Goal: Task Accomplishment & Management: Manage account settings

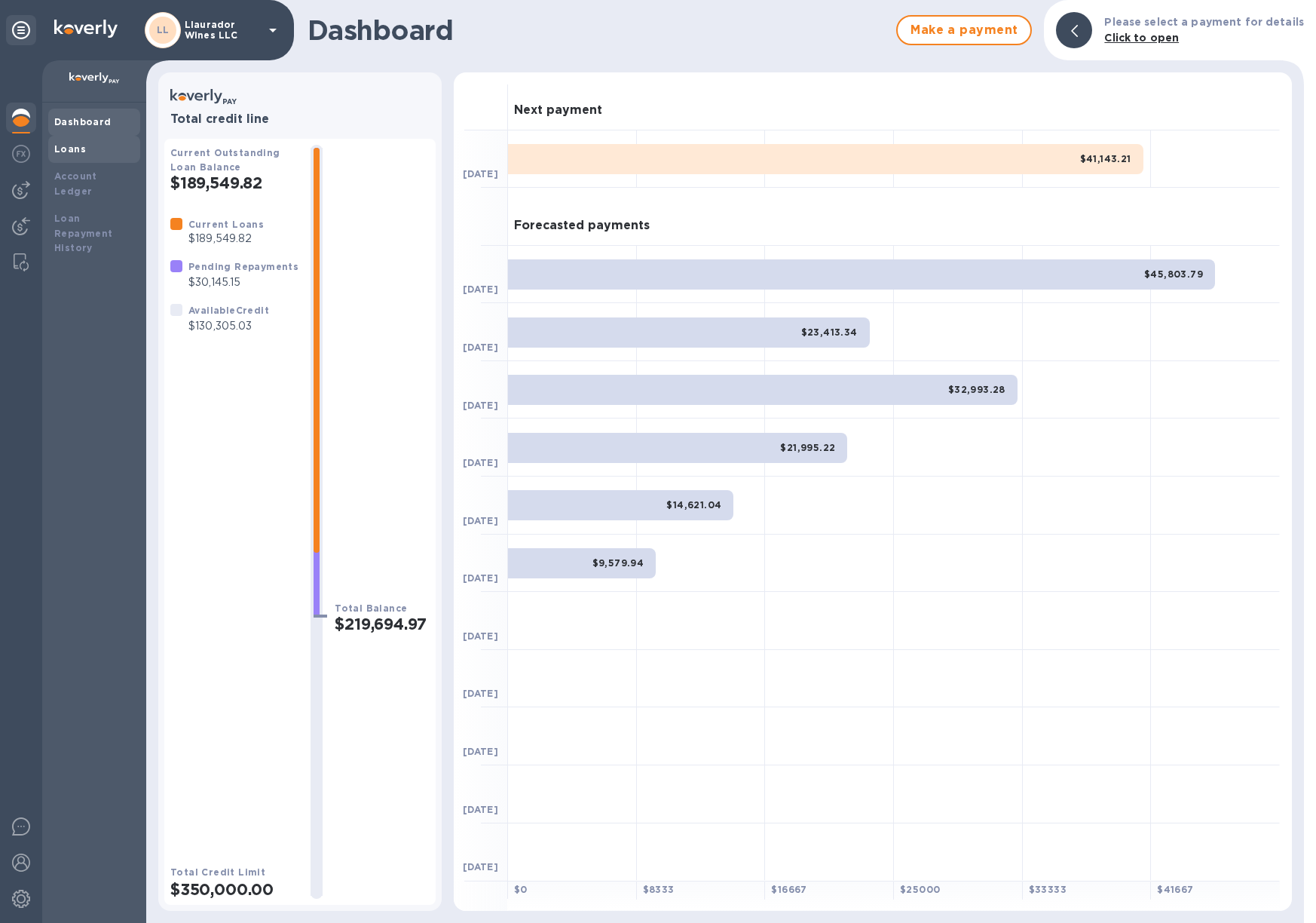
click at [64, 150] on b "Loans" at bounding box center [70, 148] width 32 height 11
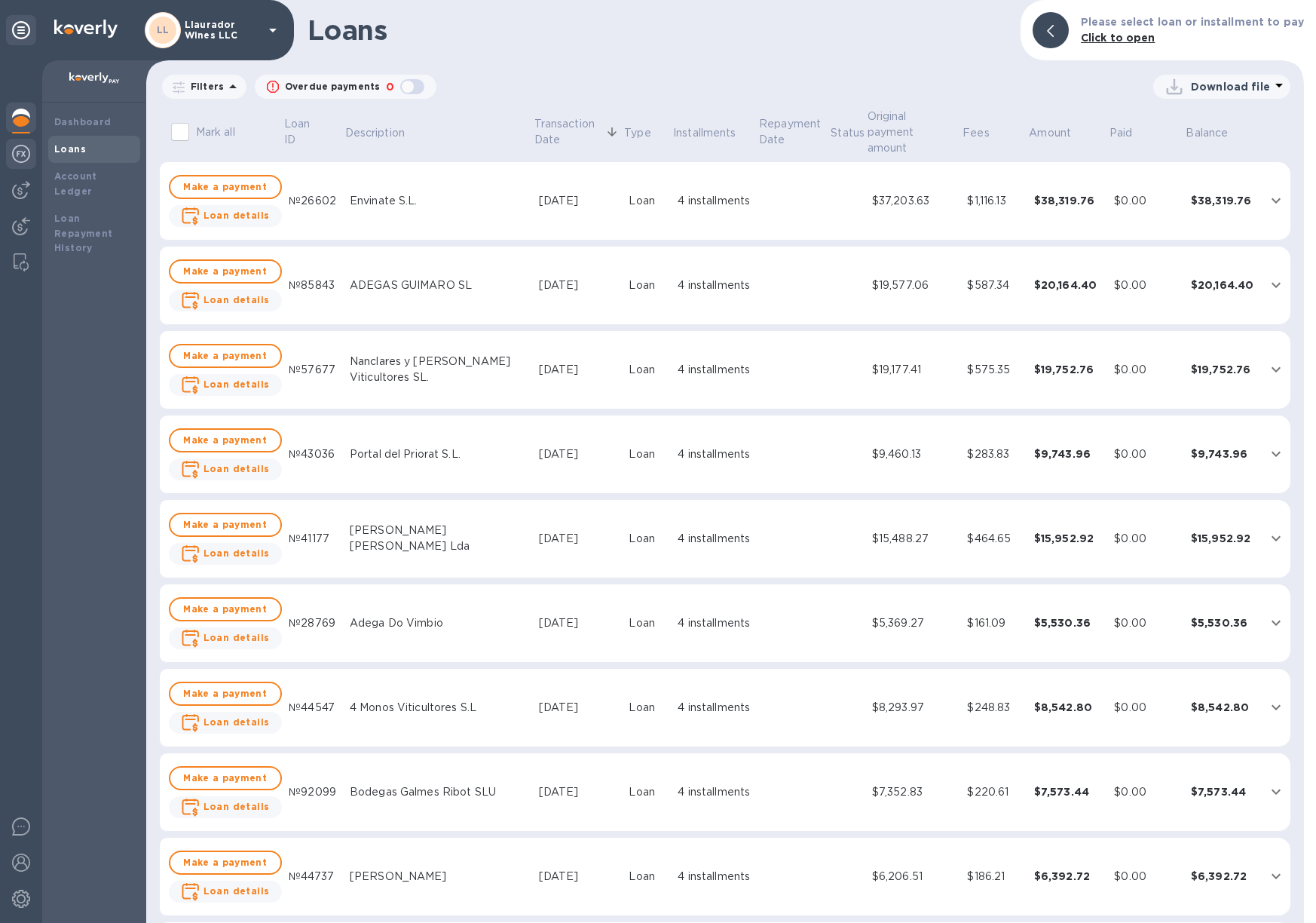
click at [20, 153] on img at bounding box center [21, 154] width 18 height 18
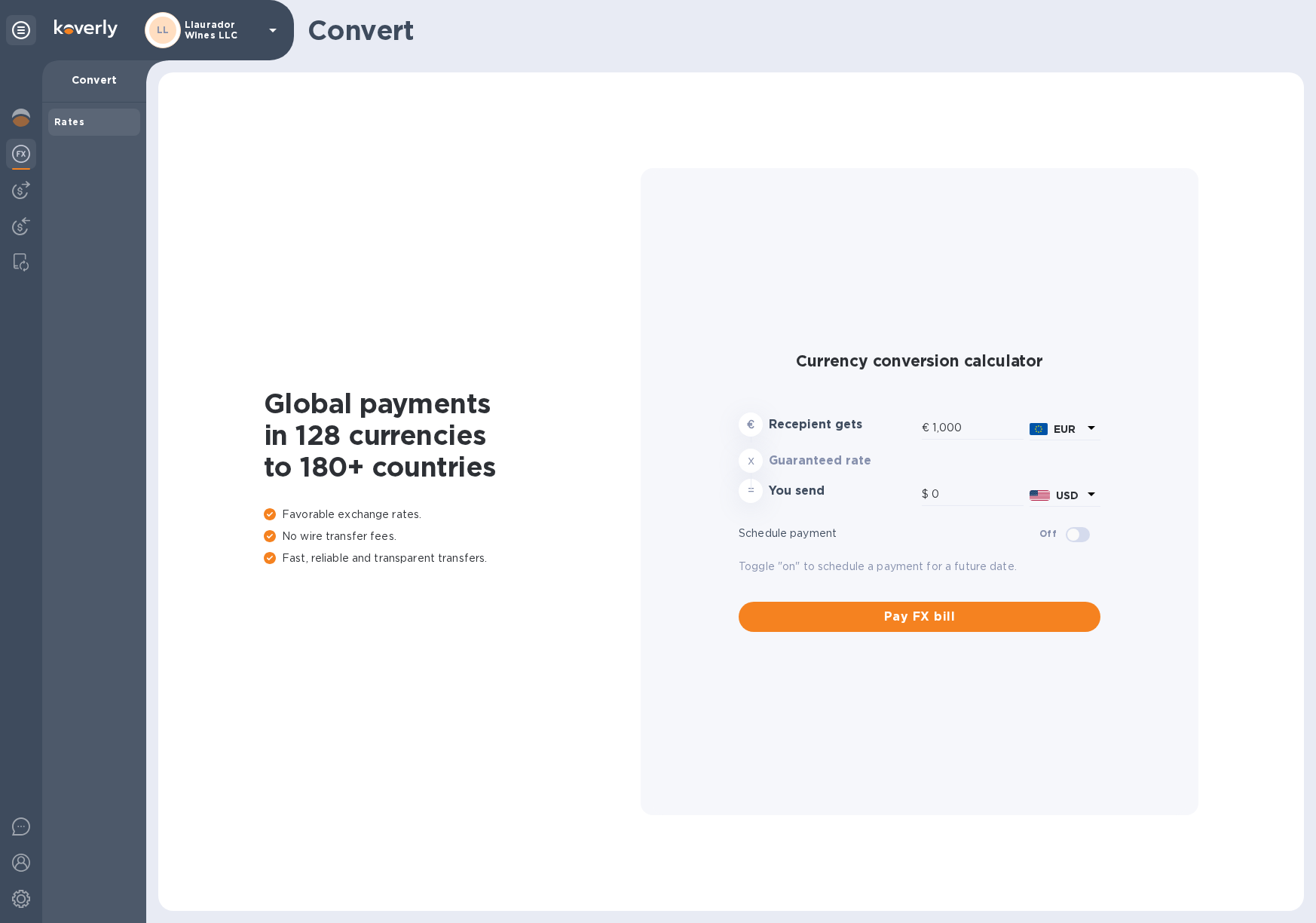
type input "1,183.22"
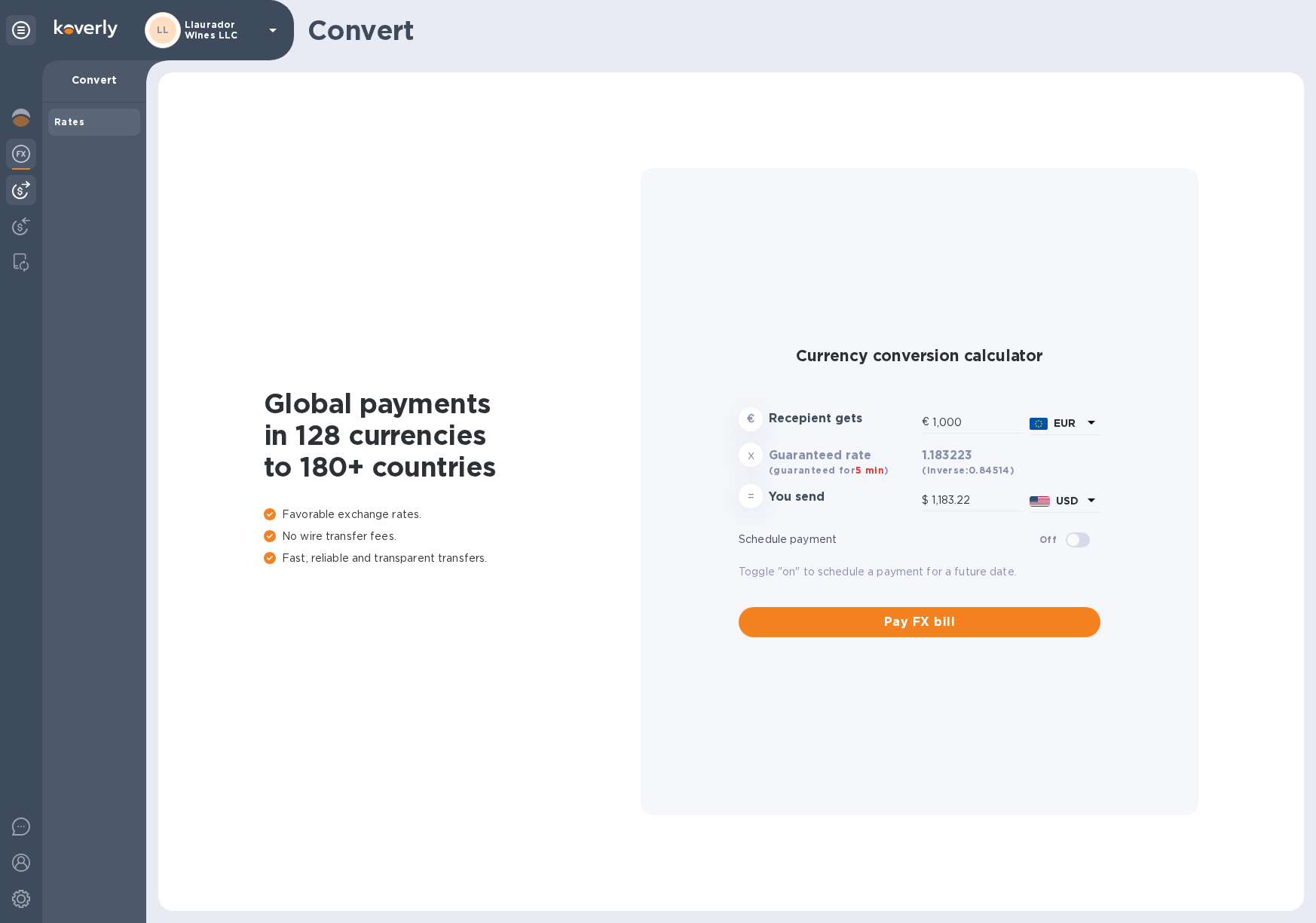
click at [21, 188] on img at bounding box center [21, 190] width 18 height 18
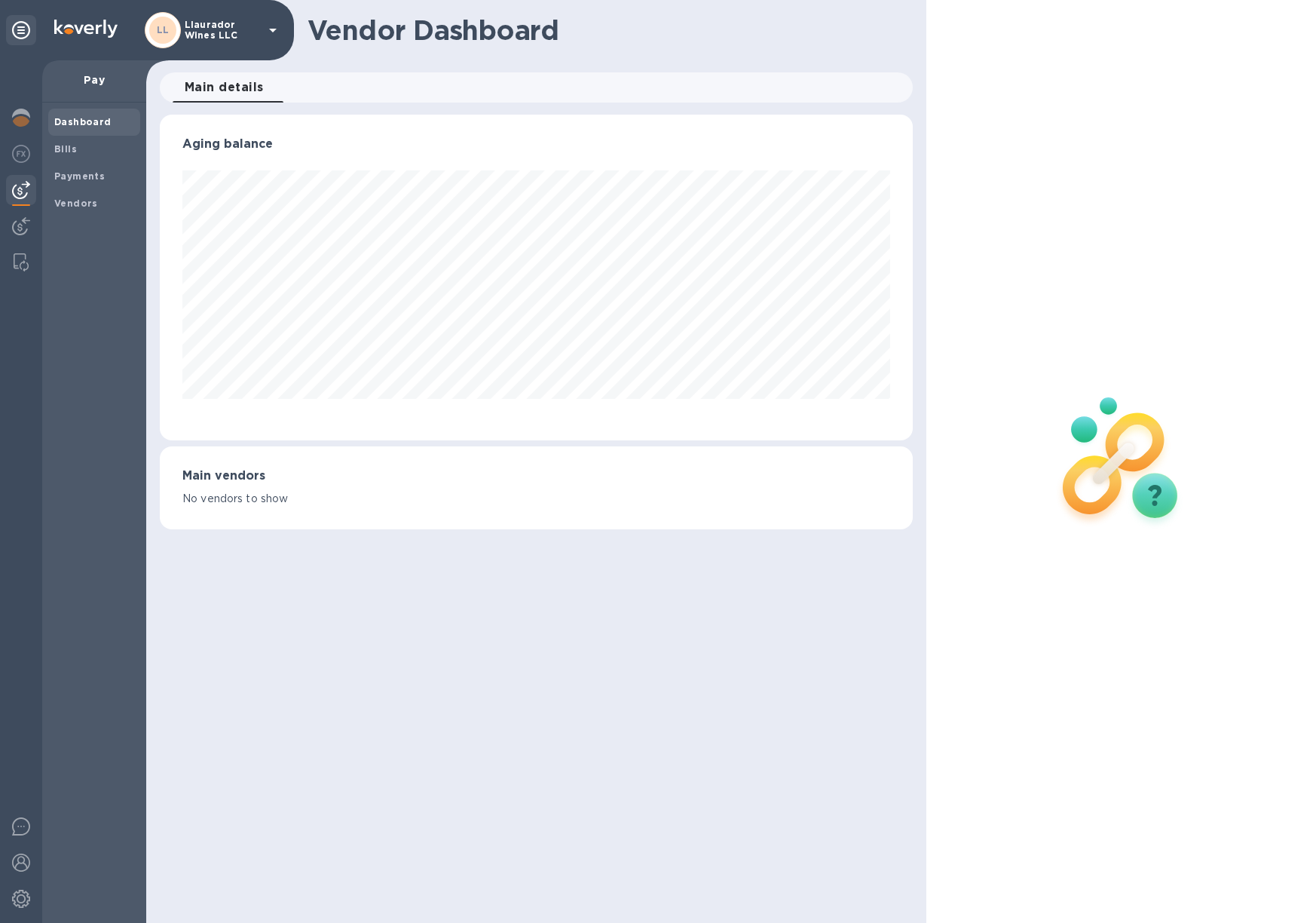
scroll to position [325, 752]
click at [65, 143] on b "Bills" at bounding box center [66, 148] width 22 height 11
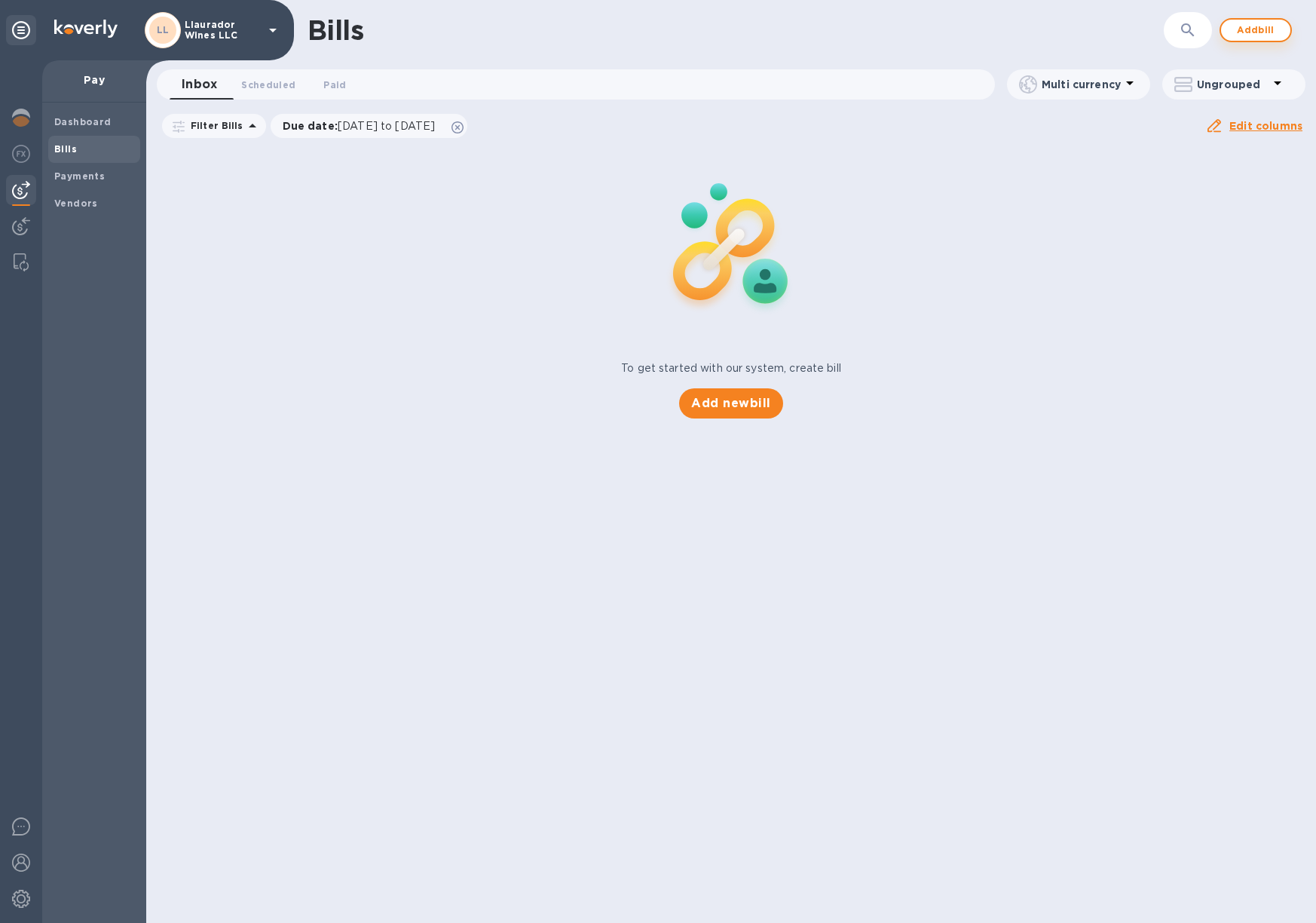
click at [1251, 24] on span "Add bill" at bounding box center [1256, 29] width 45 height 18
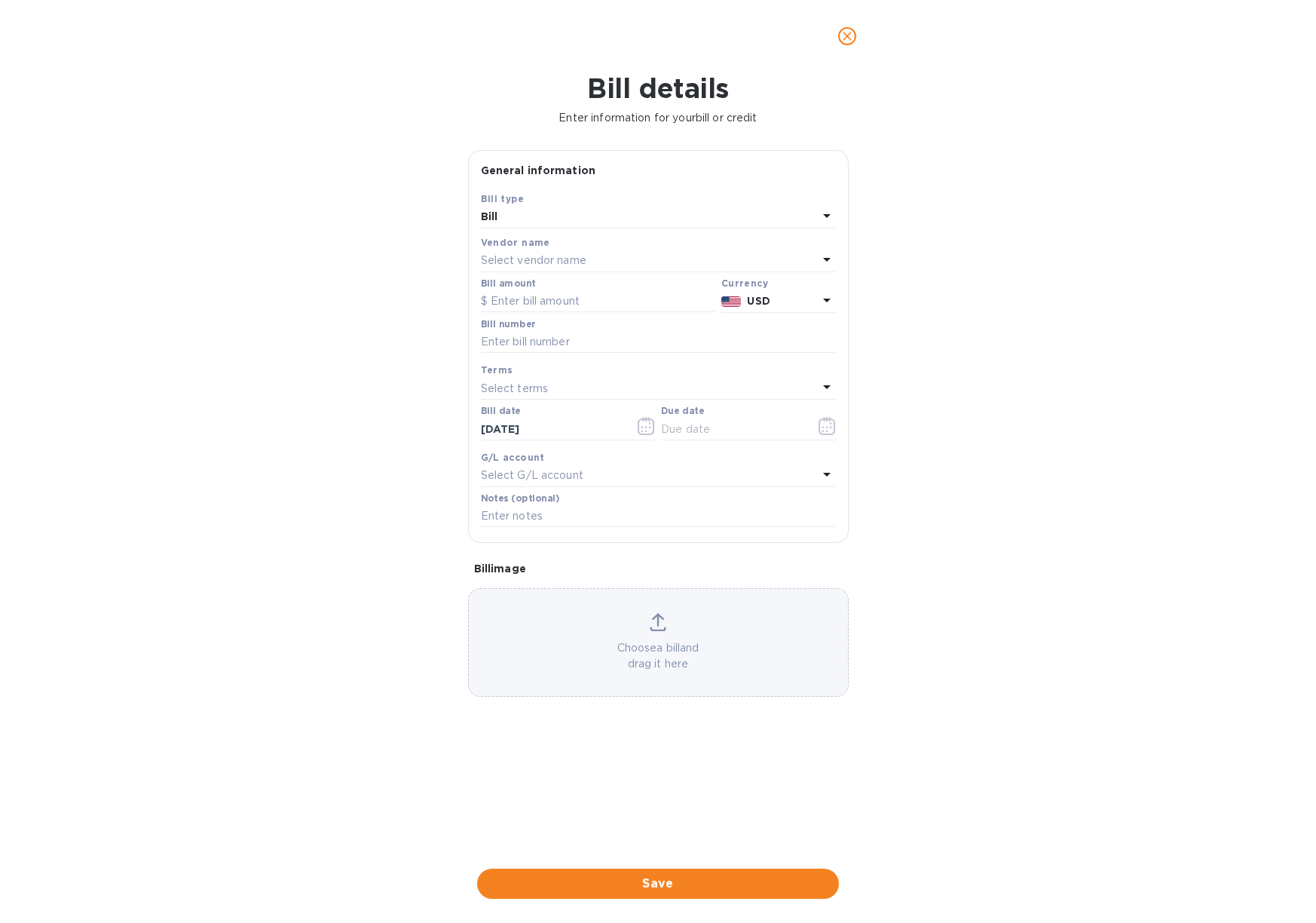
click at [542, 262] on p "Select vendor name" at bounding box center [534, 261] width 105 height 16
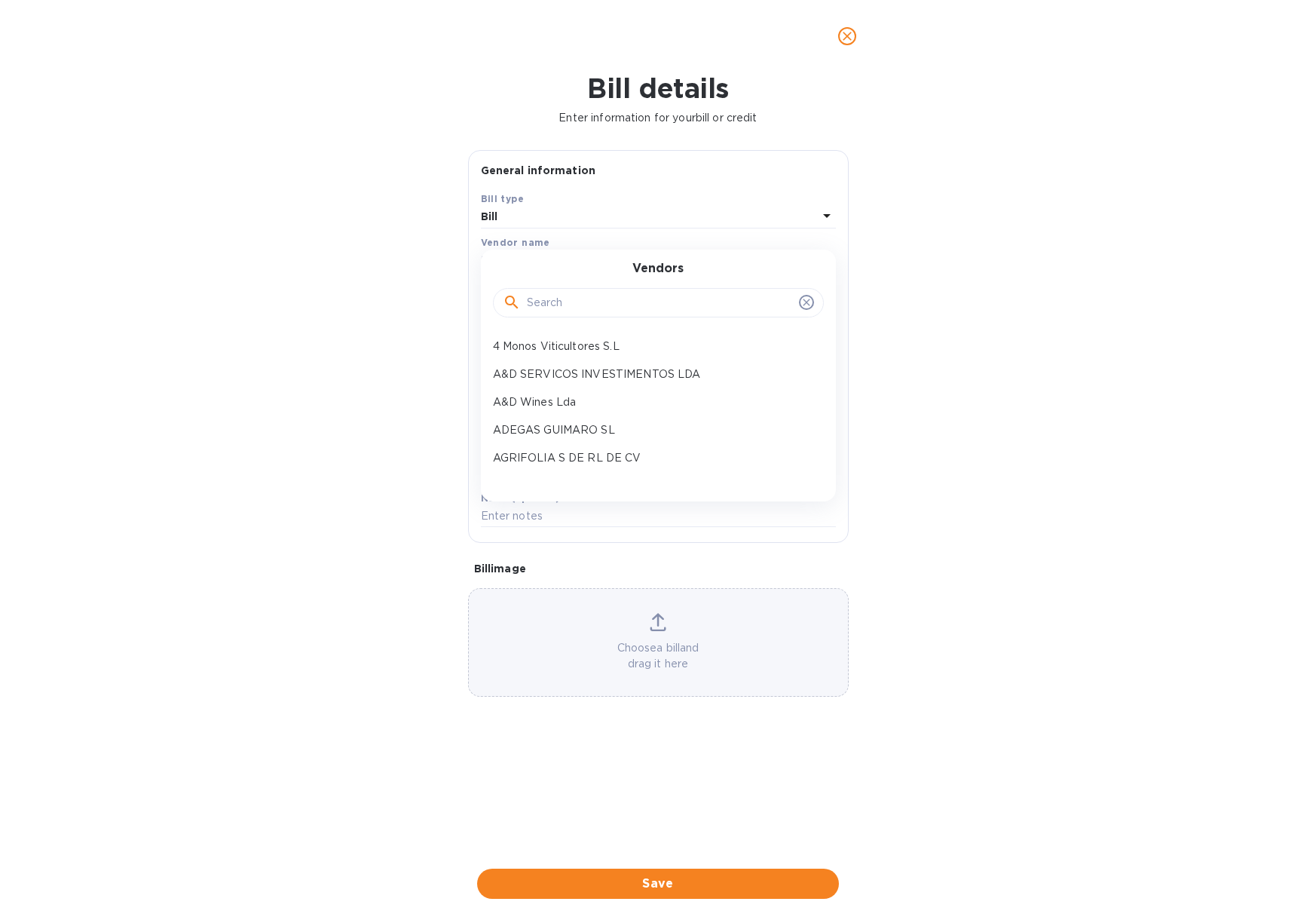
click at [573, 303] on input "text" at bounding box center [660, 303] width 266 height 22
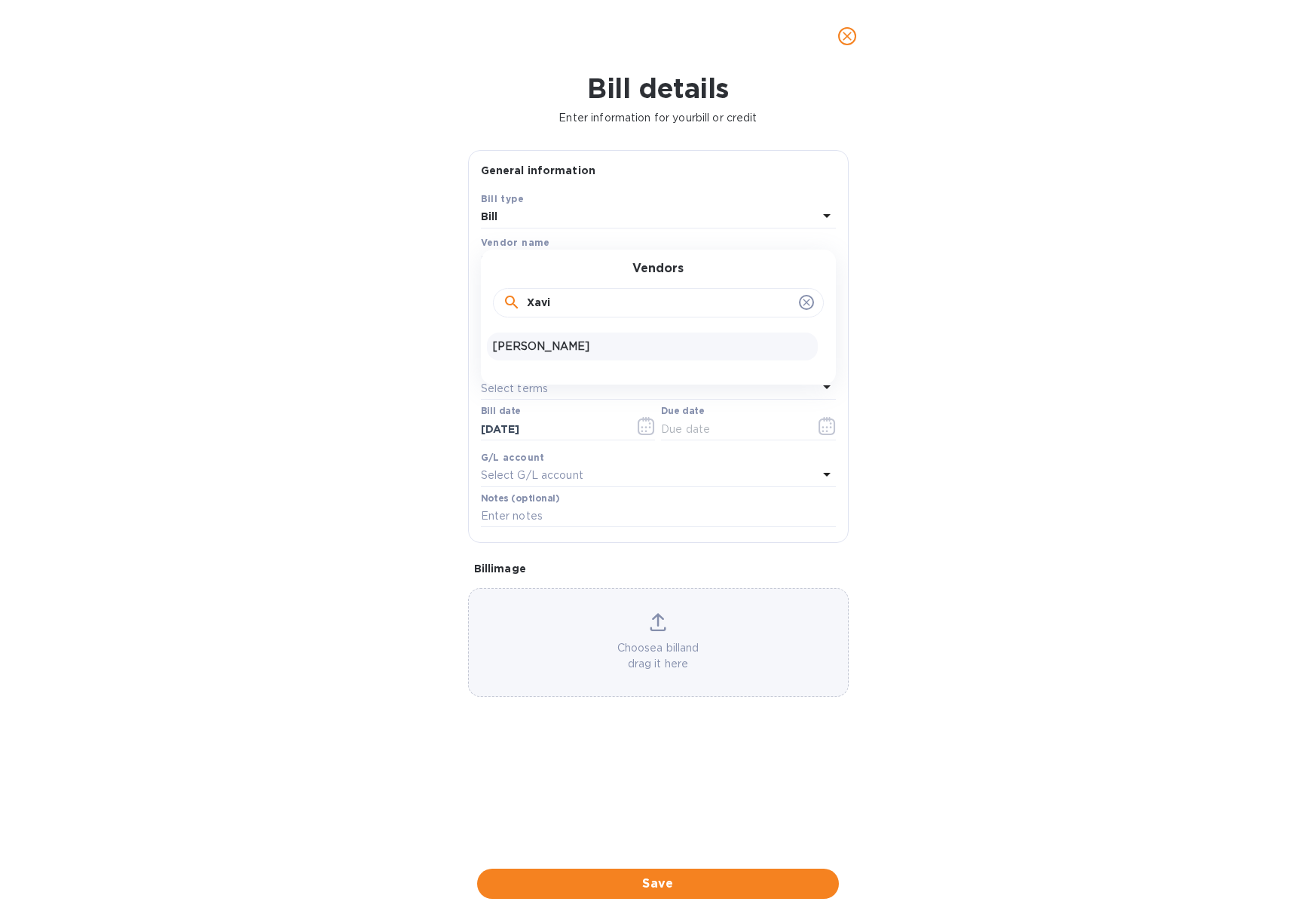
type input "Xavi"
click at [621, 347] on p "[PERSON_NAME]" at bounding box center [652, 346] width 319 height 16
click at [533, 298] on input "text" at bounding box center [598, 301] width 235 height 22
type input "3,000"
click at [769, 298] on b "USD" at bounding box center [758, 301] width 22 height 12
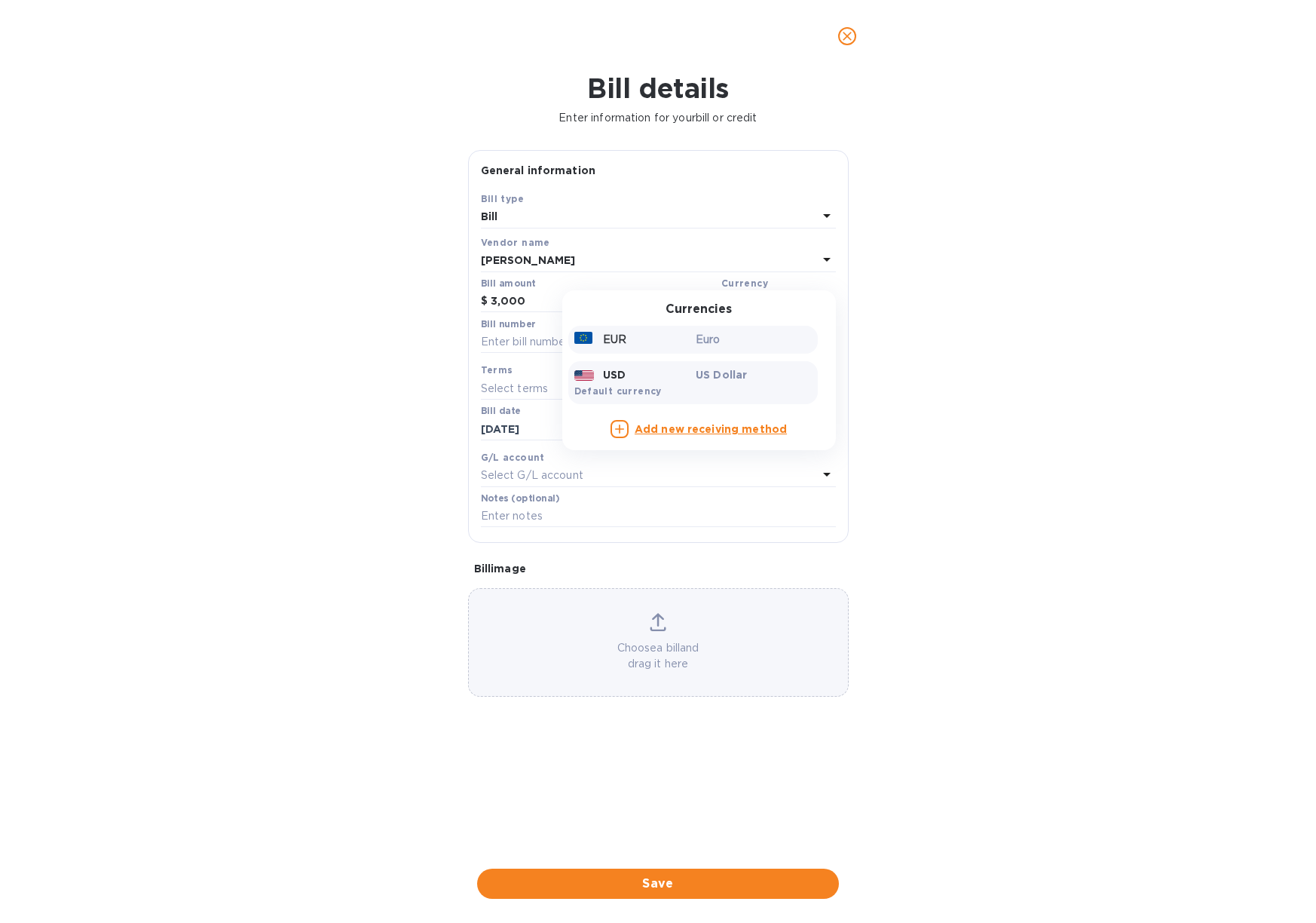
click at [686, 336] on div "EUR" at bounding box center [632, 339] width 122 height 22
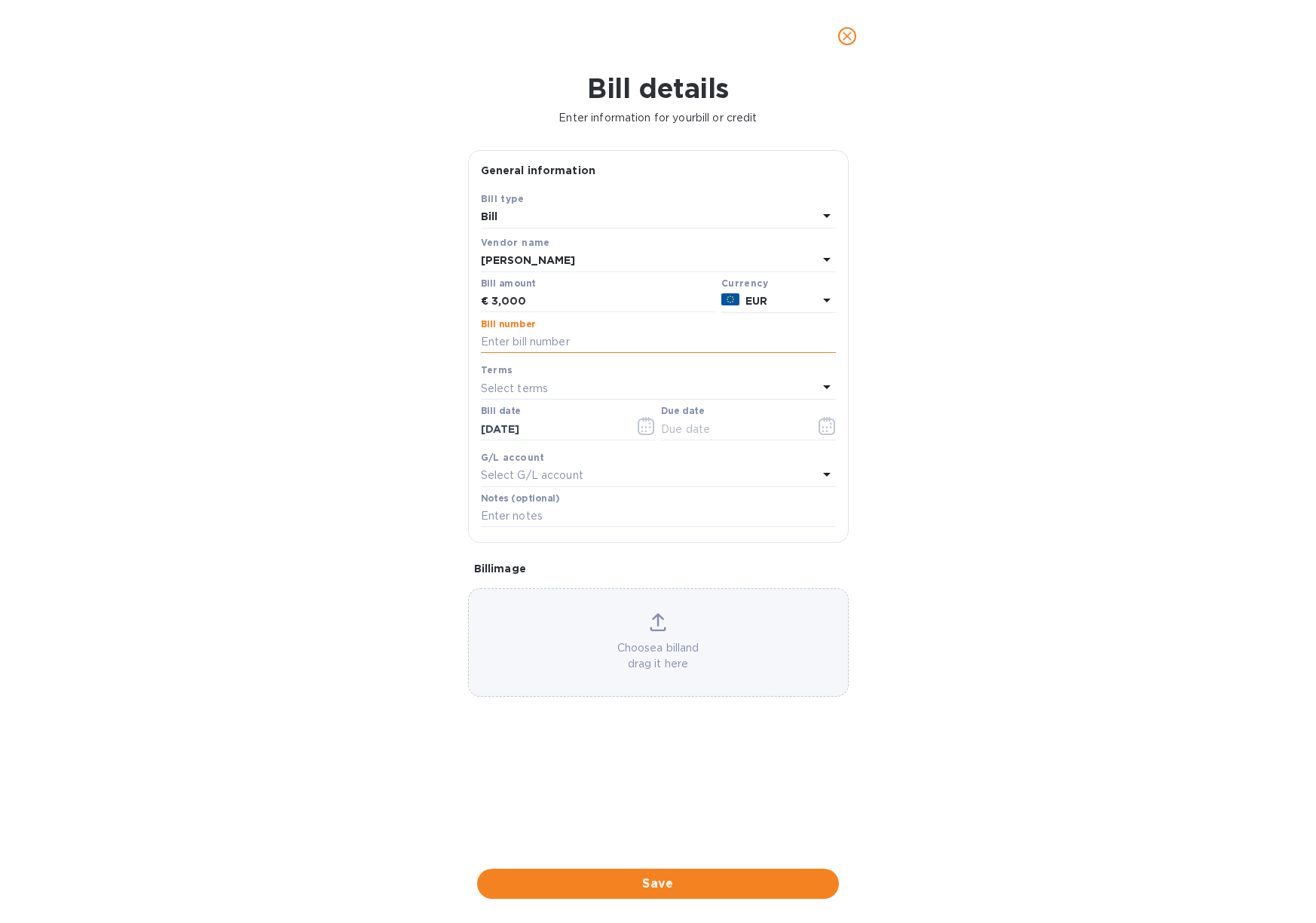
click at [569, 342] on input "text" at bounding box center [659, 342] width 355 height 22
type input "E"
type input "September payment"
click at [548, 379] on div "Select terms" at bounding box center [649, 388] width 337 height 21
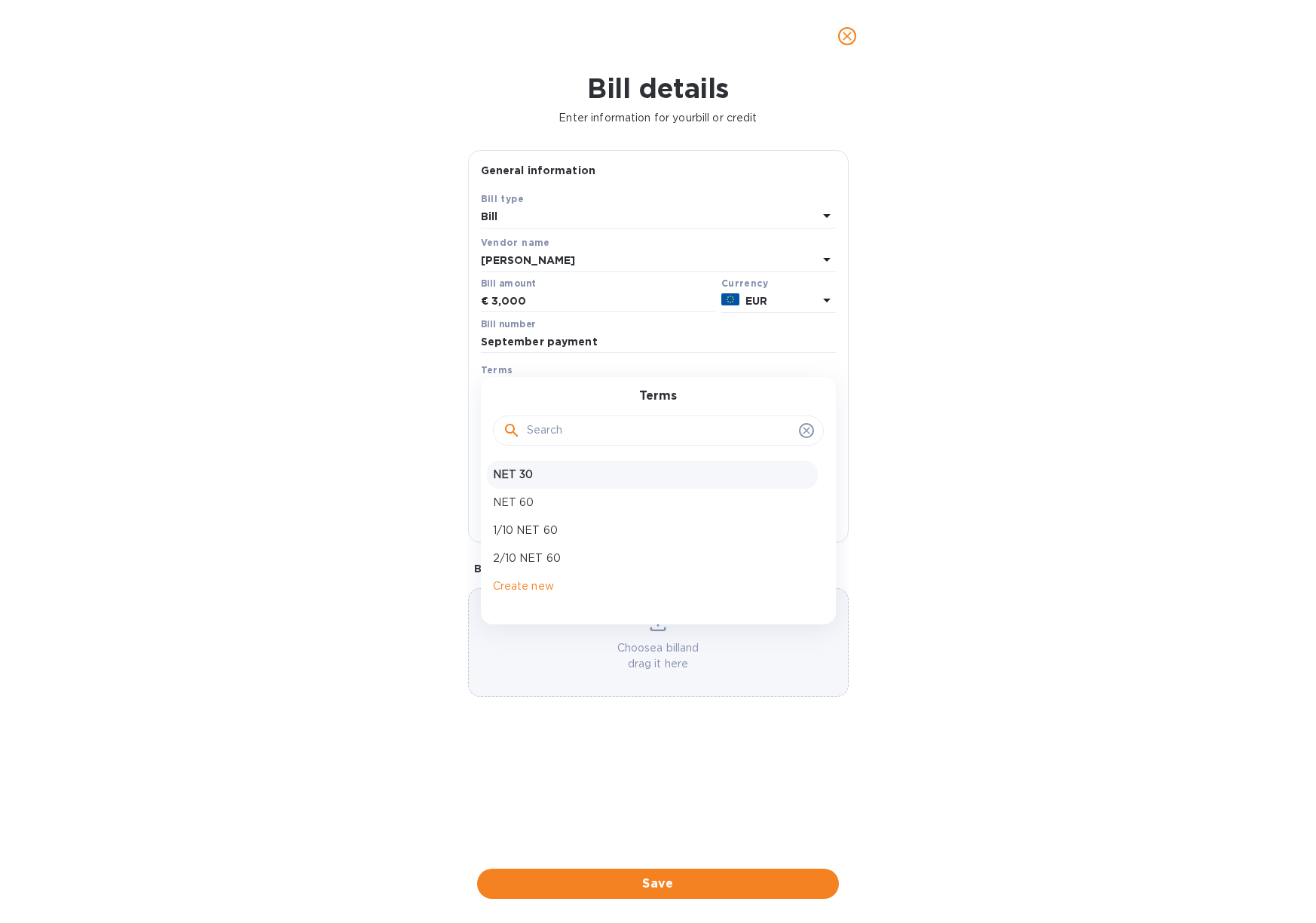
click at [562, 463] on div "NET 30" at bounding box center [652, 474] width 331 height 28
type input "[DATE]"
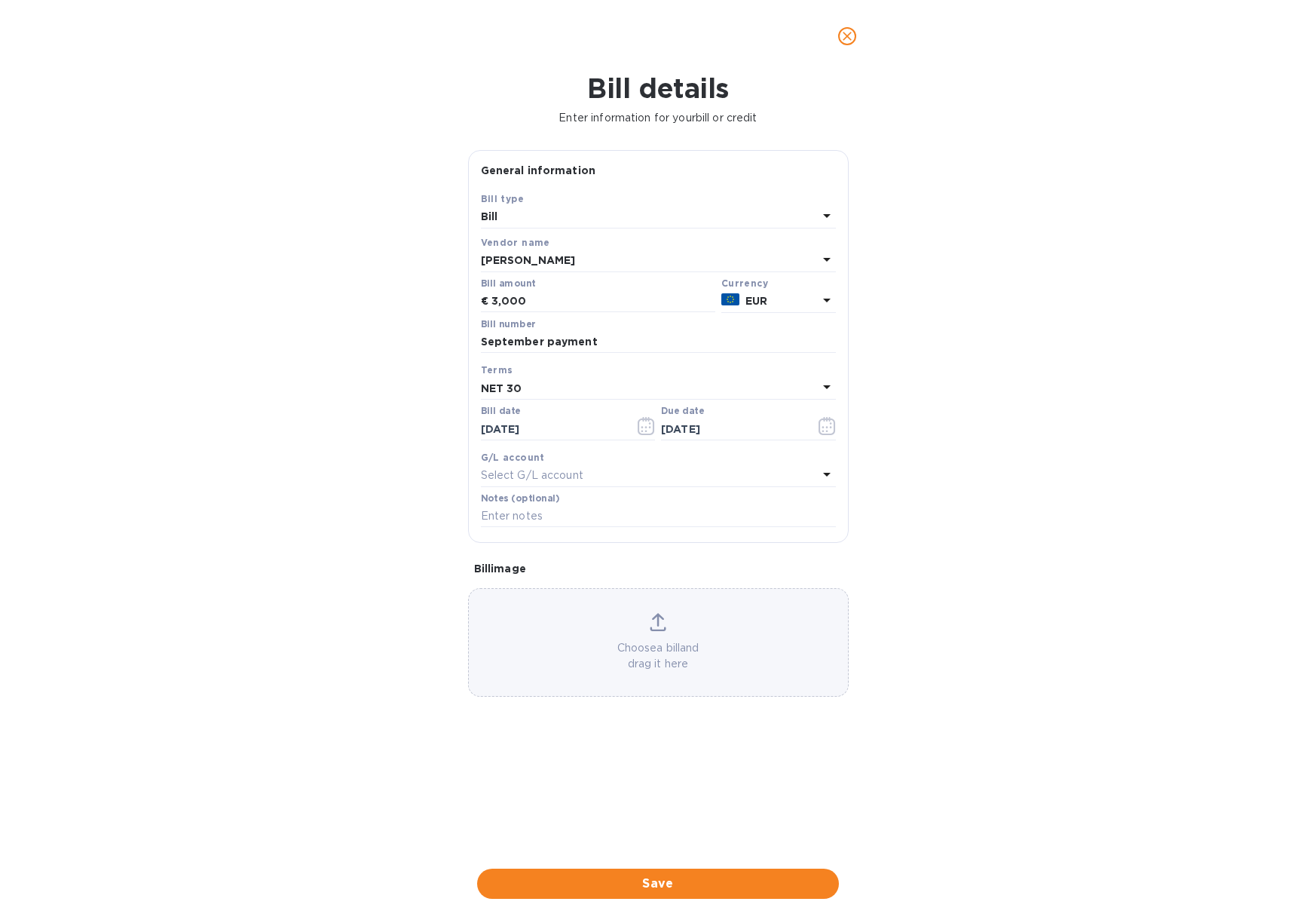
click at [582, 472] on p "Select G/L account" at bounding box center [532, 475] width 103 height 16
drag, startPoint x: 429, startPoint y: 471, endPoint x: 471, endPoint y: 570, distance: 107.5
click at [429, 472] on div "Bill details Enter information for your bill or credit General information Save…" at bounding box center [658, 498] width 1316 height 851
click at [684, 875] on span "Save" at bounding box center [657, 883] width 337 height 18
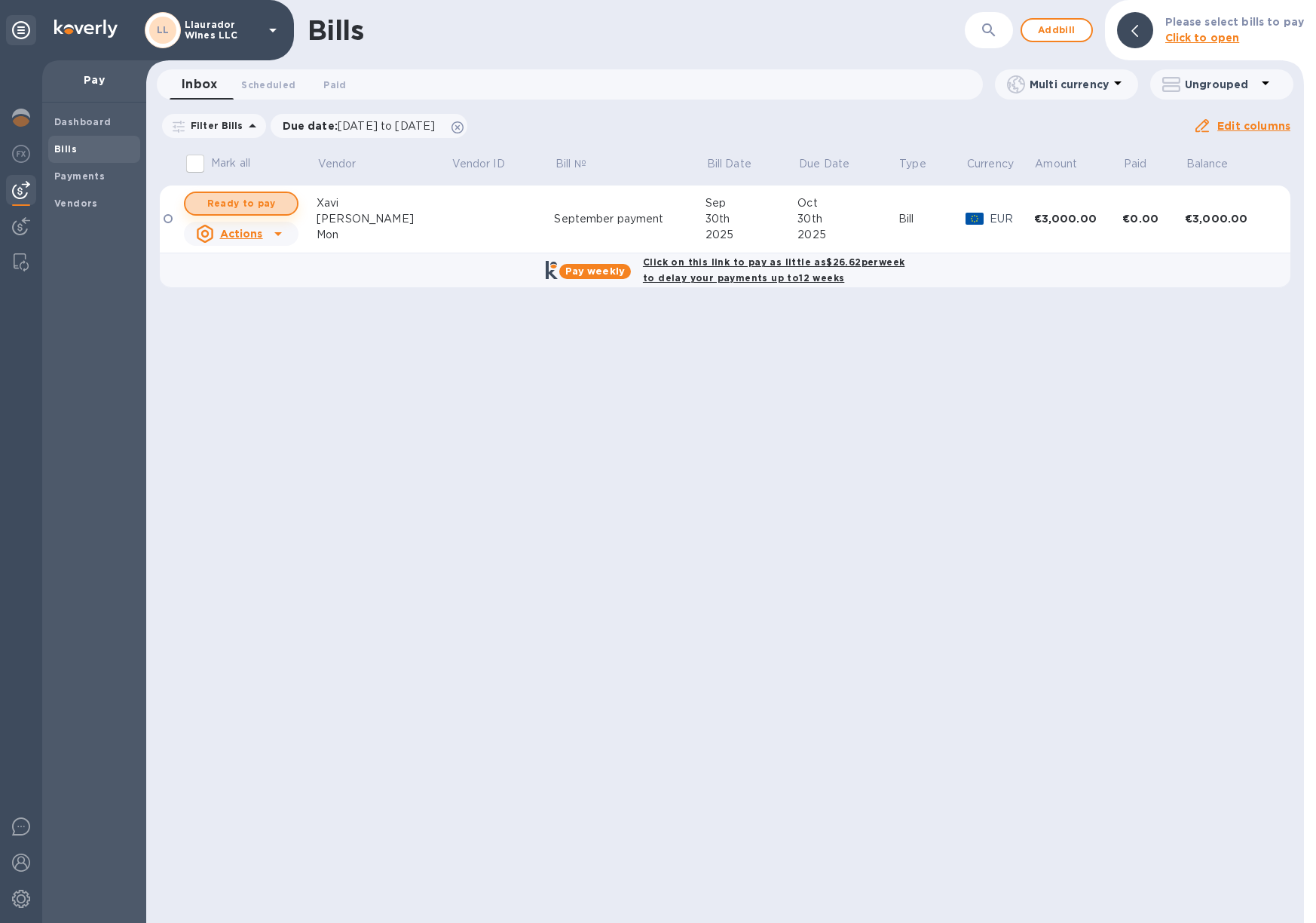
click at [264, 204] on span "Ready to pay" at bounding box center [241, 203] width 87 height 18
checkbox input "true"
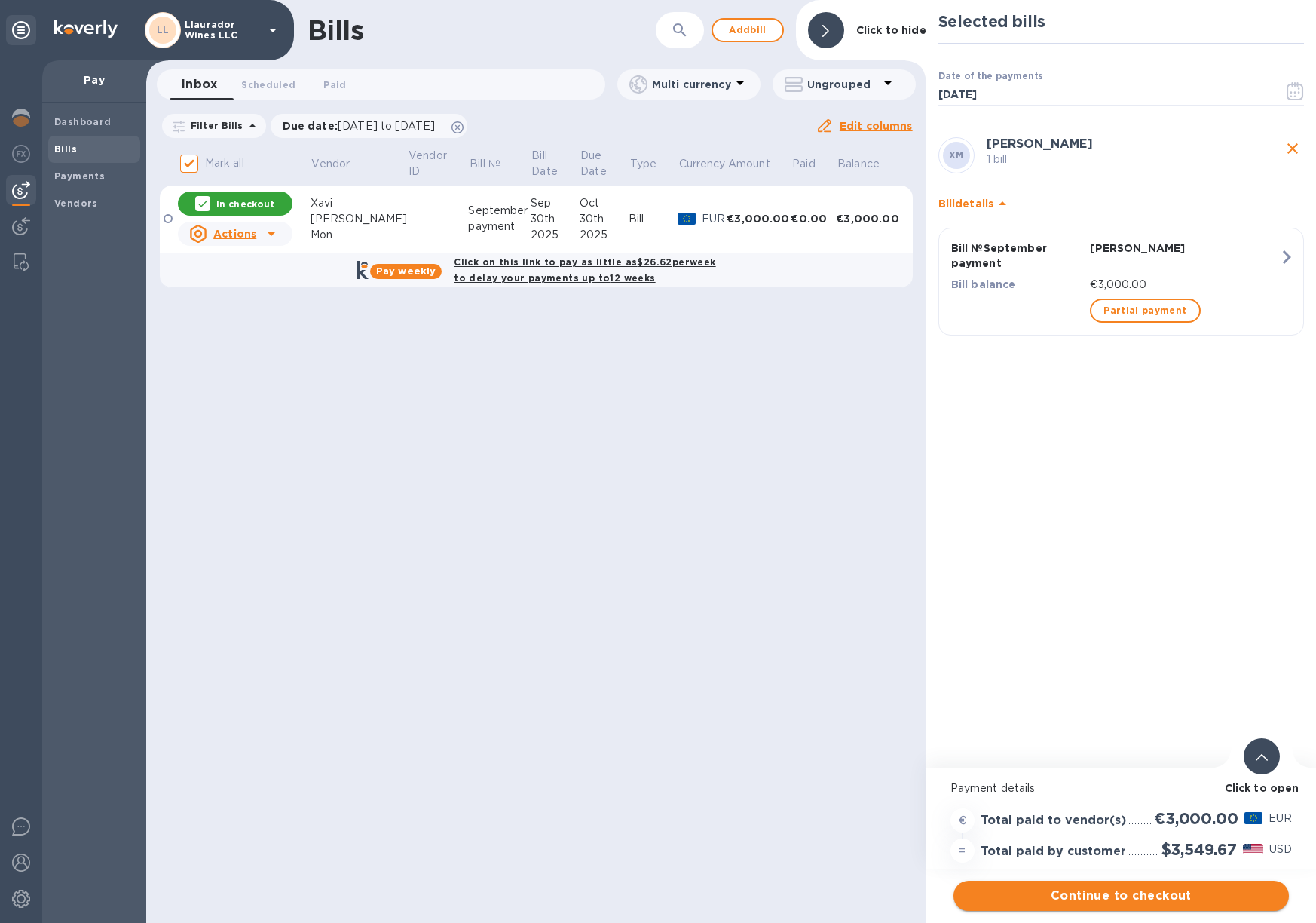
click at [1157, 893] on span "Continue to checkout" at bounding box center [1120, 895] width 311 height 18
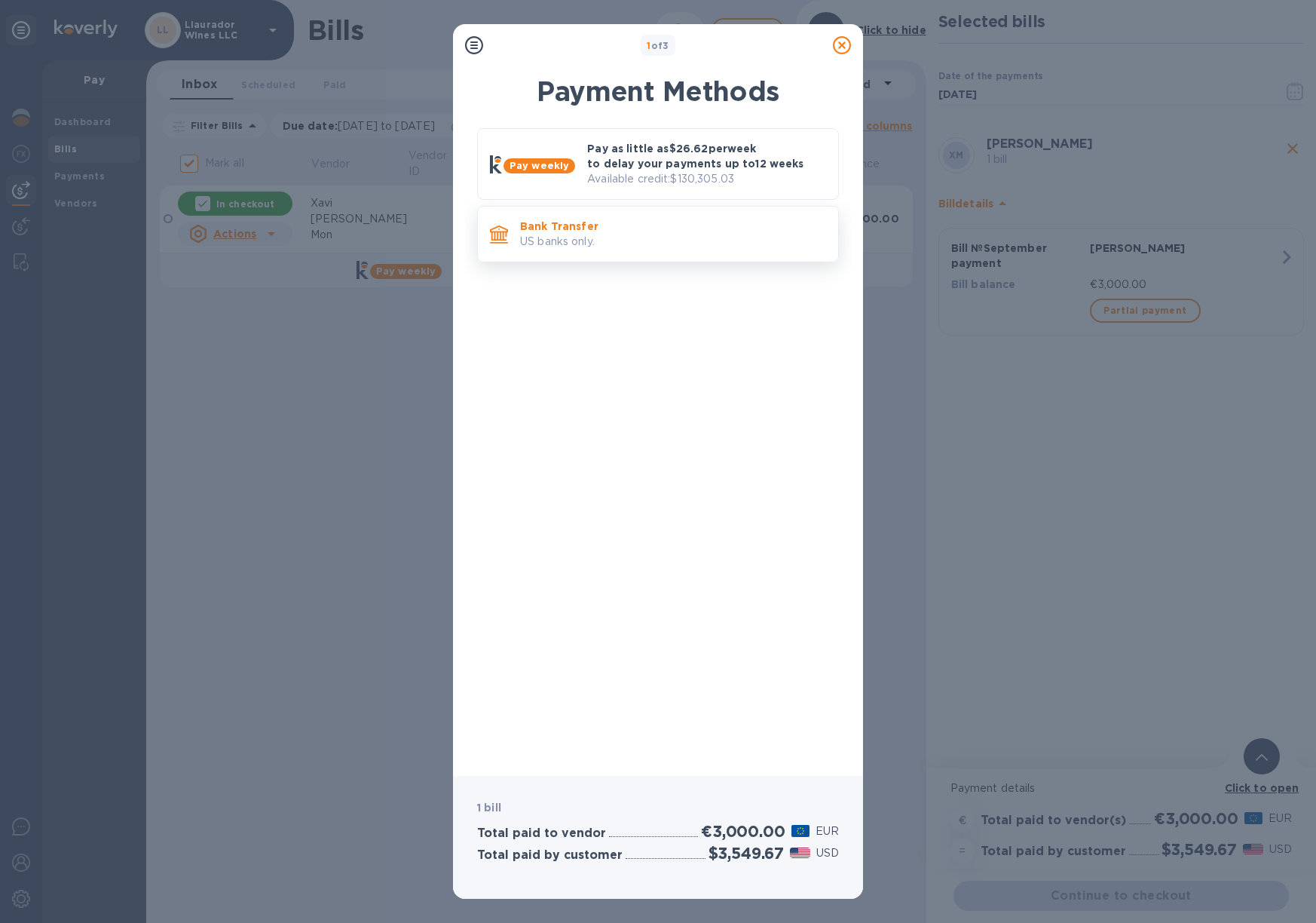
click at [624, 227] on p "Bank Transfer" at bounding box center [673, 225] width 306 height 15
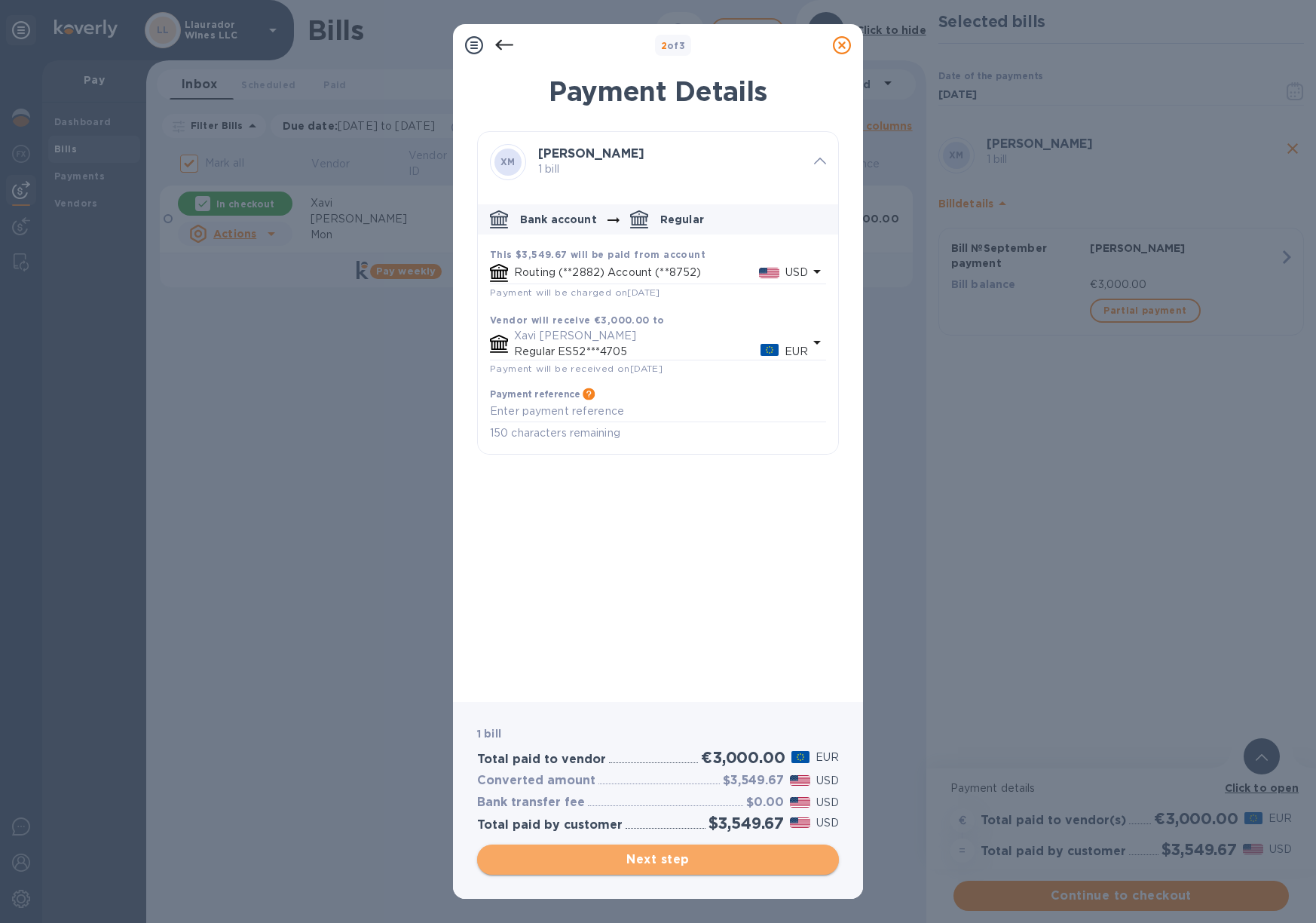
click at [688, 851] on span "Next step" at bounding box center [657, 859] width 337 height 18
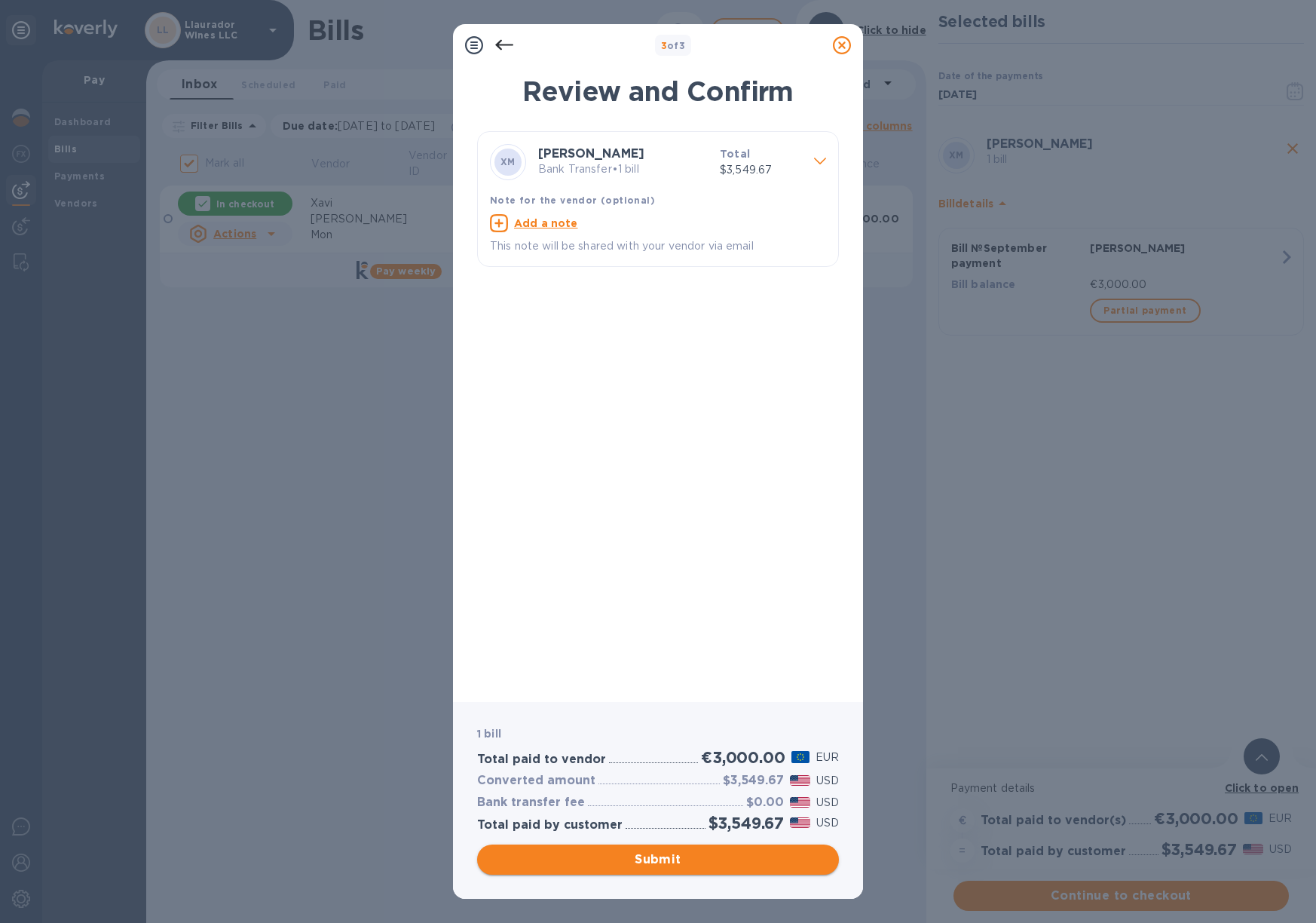
click at [658, 857] on span "Submit" at bounding box center [657, 859] width 337 height 18
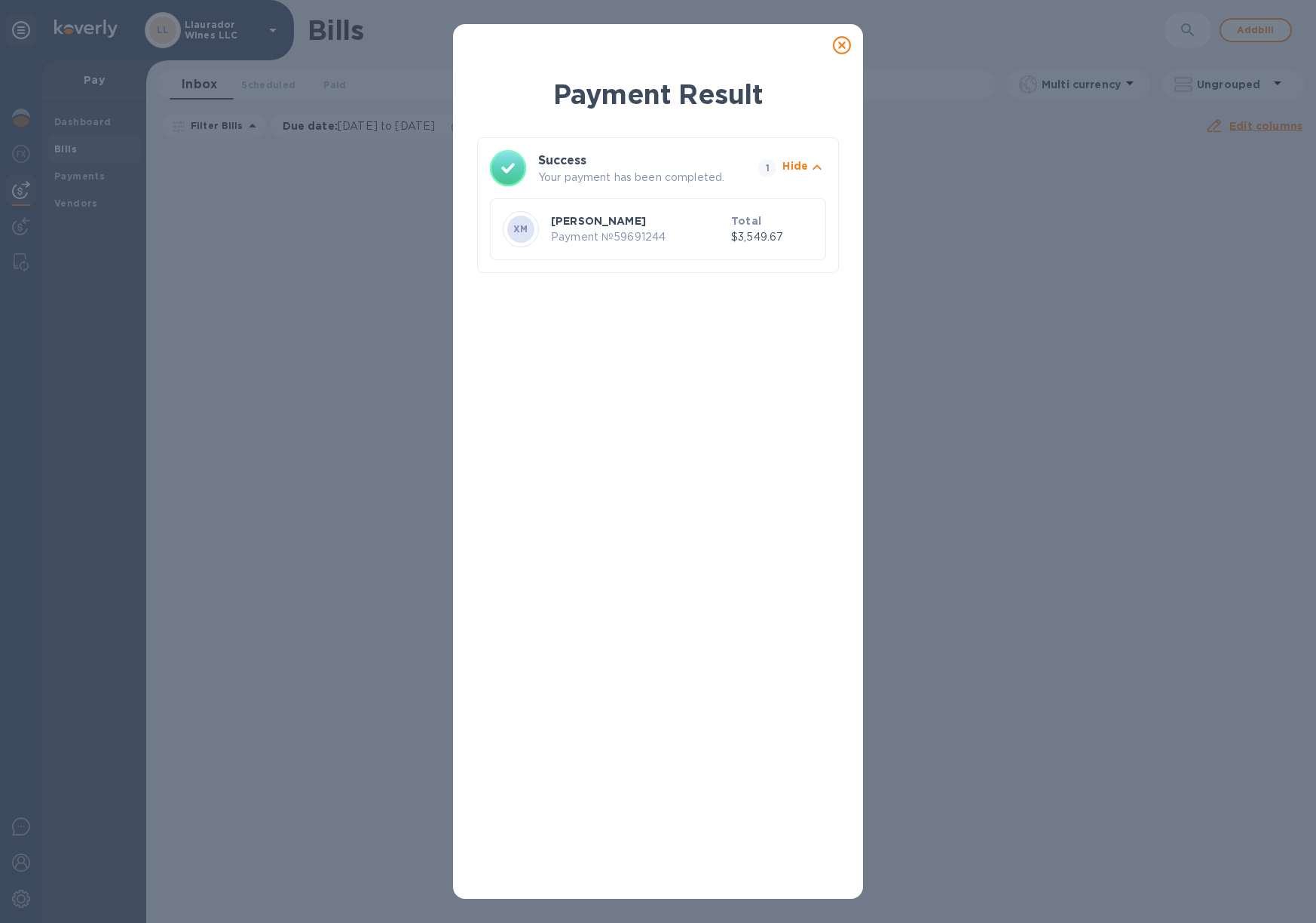
click at [849, 47] on icon at bounding box center [842, 45] width 18 height 18
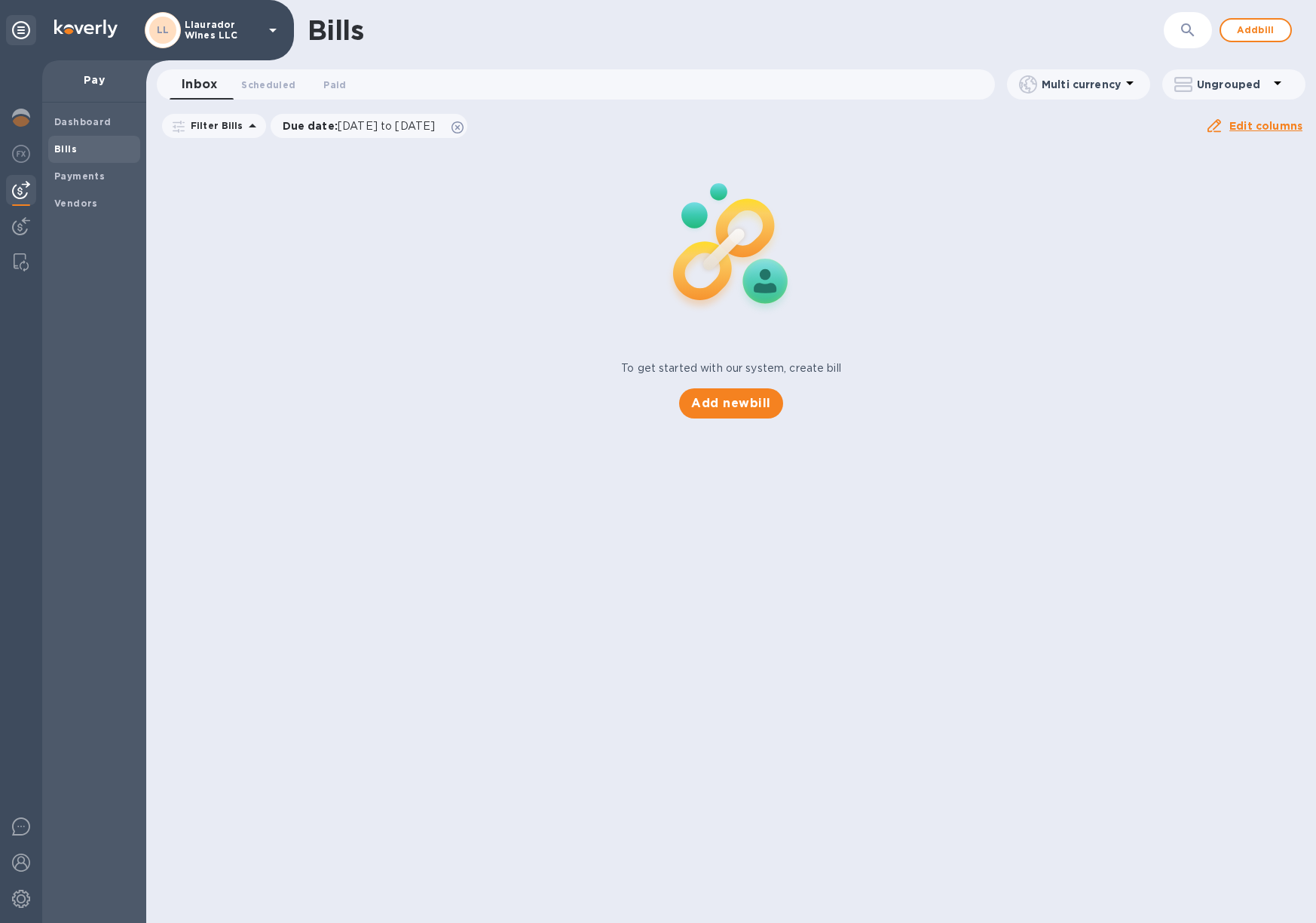
click at [346, 231] on div "To get started with our system, create bill Add new bill" at bounding box center [731, 282] width 1181 height 284
